Goal: Find specific page/section: Find specific page/section

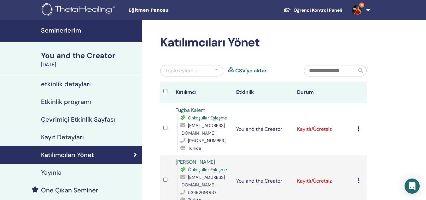
scroll to position [8, 0]
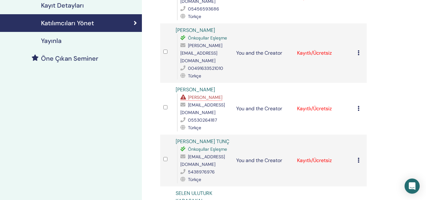
scroll to position [134, 0]
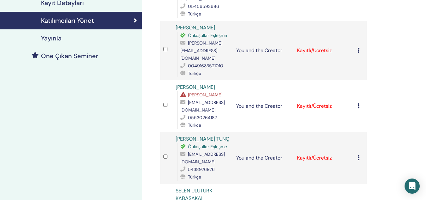
click at [206, 92] on span "Eksik Önkoşullar" at bounding box center [205, 95] width 34 height 6
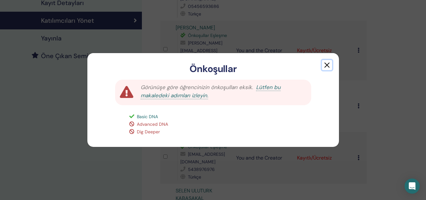
click at [327, 62] on button "button" at bounding box center [327, 65] width 10 height 10
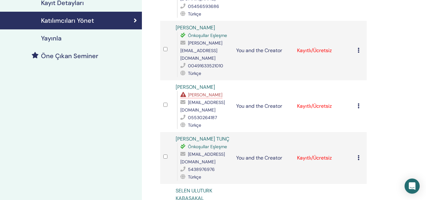
click at [194, 92] on span "Eksik Önkoşullar" at bounding box center [205, 95] width 34 height 6
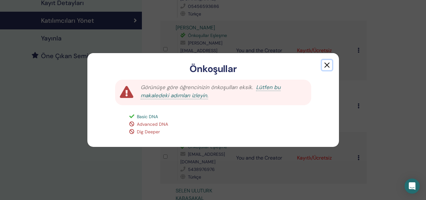
click at [328, 67] on button "button" at bounding box center [327, 65] width 10 height 10
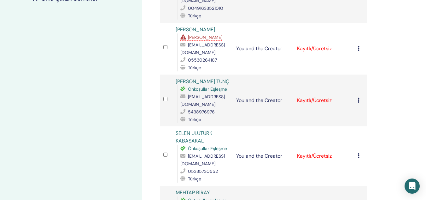
scroll to position [159, 0]
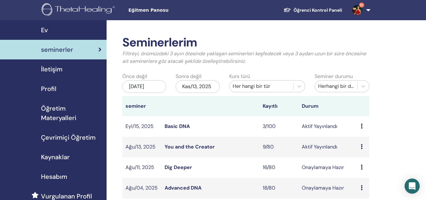
click at [172, 128] on link "Basic DNA" at bounding box center [177, 126] width 25 height 7
click at [195, 147] on link "You and the Creator" at bounding box center [190, 146] width 50 height 7
